Goal: Task Accomplishment & Management: Manage account settings

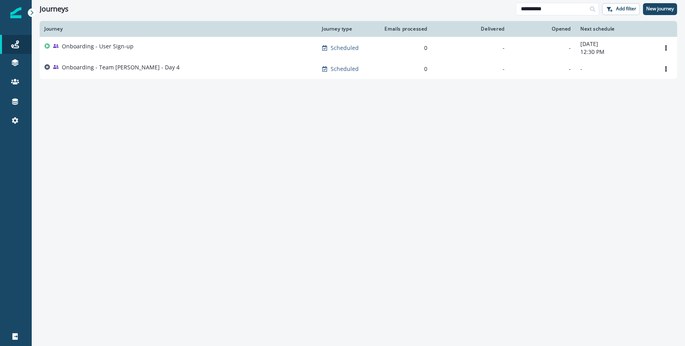
click at [363, 163] on div "Journey Journey type Emails processed Delivered Opened Next schedule Onboarding…" at bounding box center [358, 183] width 653 height 324
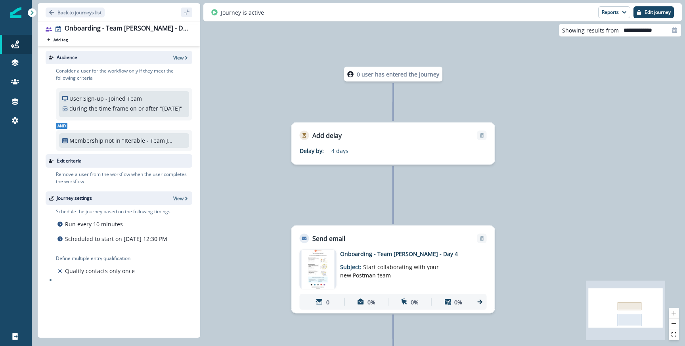
click at [151, 145] on p ""Iterable - Team Join - Export (suppress)"" at bounding box center [149, 140] width 54 height 8
click at [217, 123] on div "0 user has entered the journey Add delay Delay by: 4 days Delay details incompl…" at bounding box center [358, 173] width 653 height 346
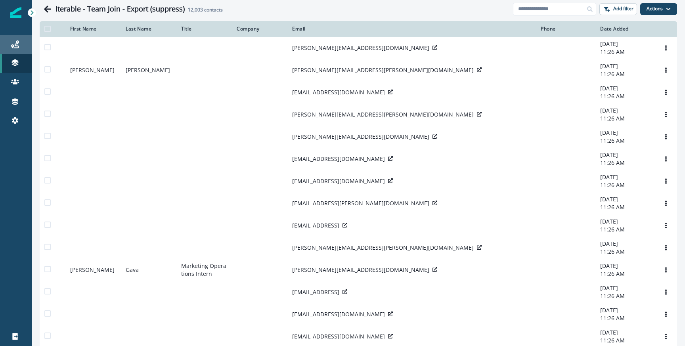
click at [19, 41] on div "Journeys" at bounding box center [15, 45] width 25 height 10
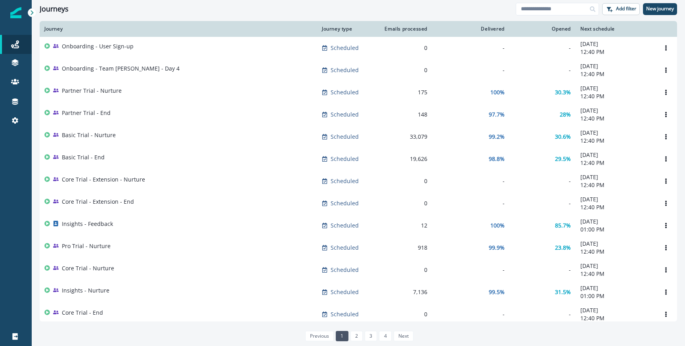
click at [222, 13] on div "Journeys Add filter New journey" at bounding box center [358, 9] width 653 height 18
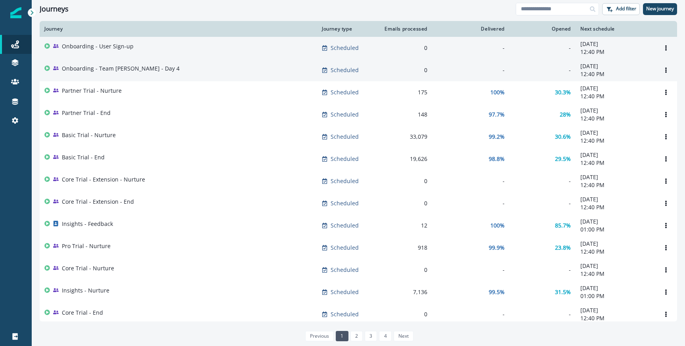
click at [163, 72] on div "Onboarding - Team [PERSON_NAME] - Day 4" at bounding box center [178, 70] width 268 height 11
click at [130, 61] on td "Onboarding - Team [PERSON_NAME] - Day 4" at bounding box center [179, 70] width 278 height 22
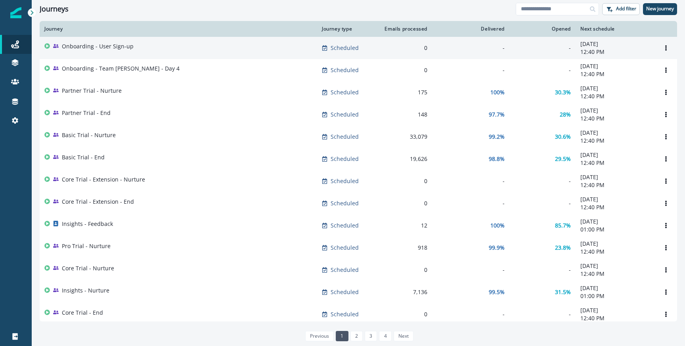
click at [149, 45] on div "Onboarding - User Sign-up" at bounding box center [178, 47] width 268 height 11
